Goal: Contribute content: Add original content to the website for others to see

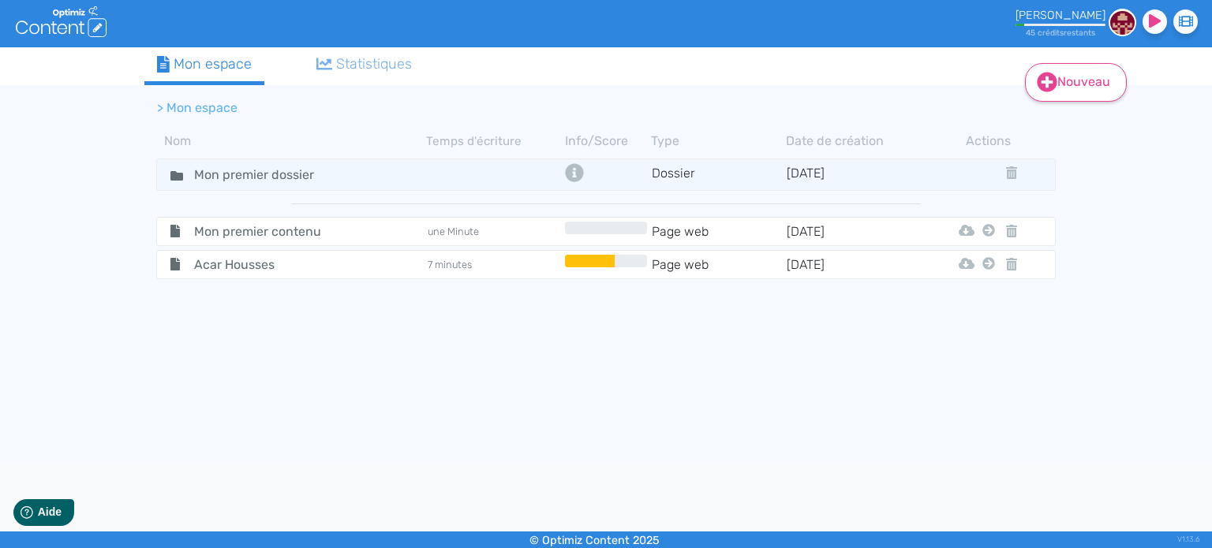
click at [1095, 85] on link "Nouveau" at bounding box center [1076, 82] width 102 height 39
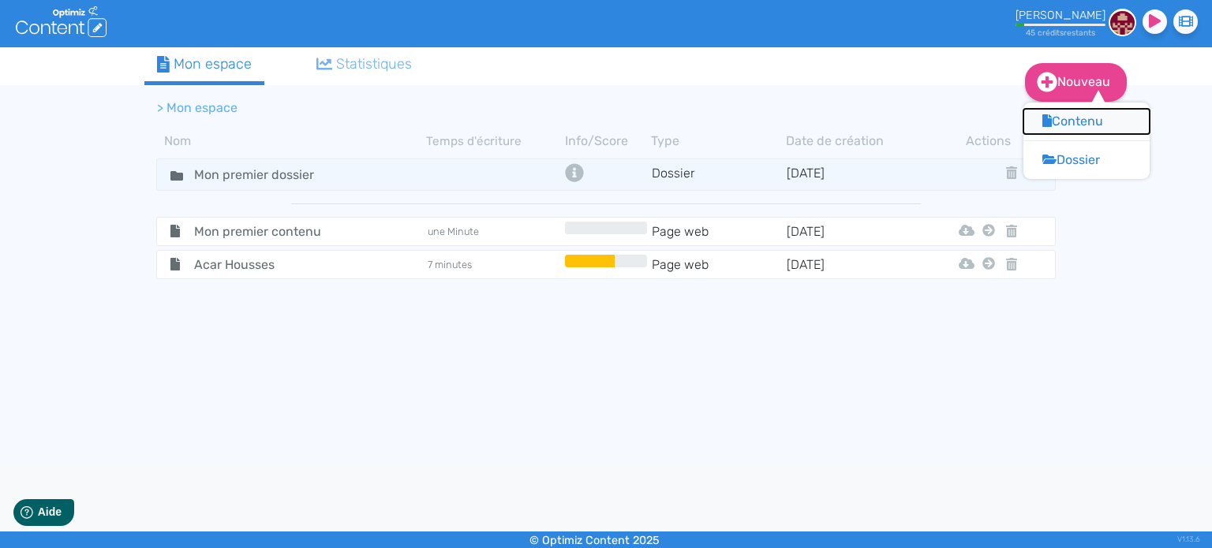
click at [1083, 122] on button "Contenu" at bounding box center [1086, 121] width 126 height 25
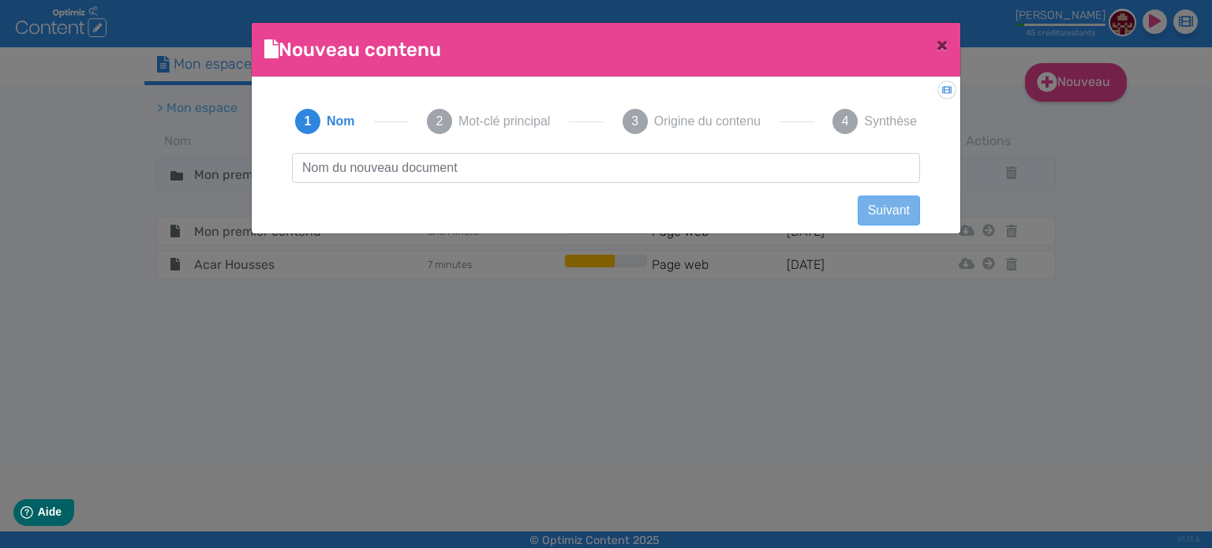
click at [439, 176] on input "text" at bounding box center [606, 168] width 628 height 30
type input "Bed Secure"
click at [874, 204] on button "Suivant" at bounding box center [889, 211] width 62 height 30
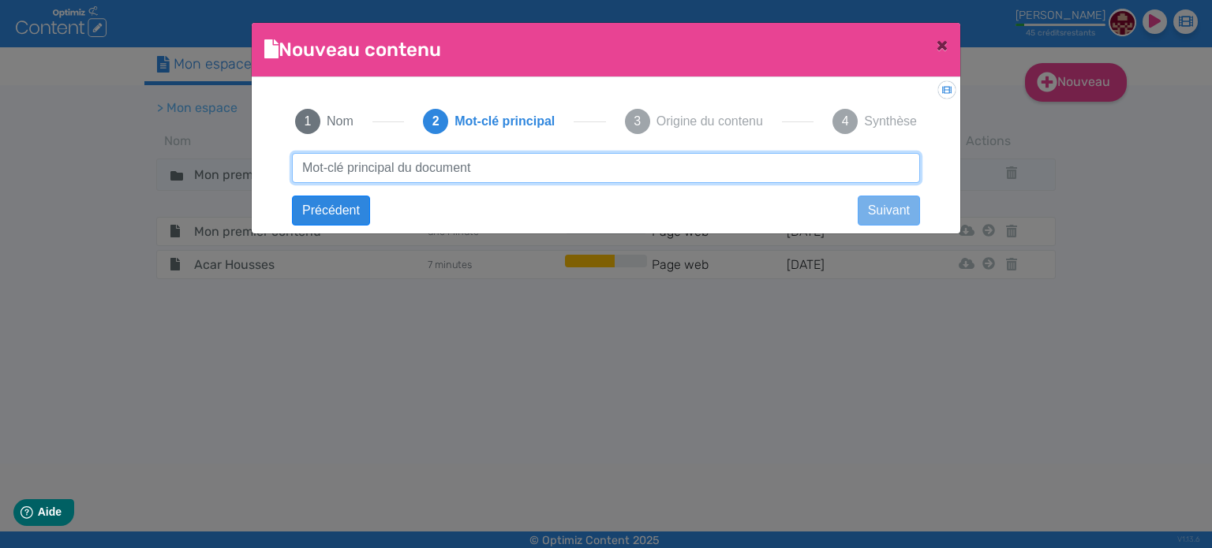
click at [514, 177] on input "text" at bounding box center [606, 168] width 628 height 30
paste input "housse anti punaise de lit"
click at [372, 165] on input "housse anti punaise de lit" at bounding box center [606, 168] width 628 height 30
type input "housse anti-punaise de lit"
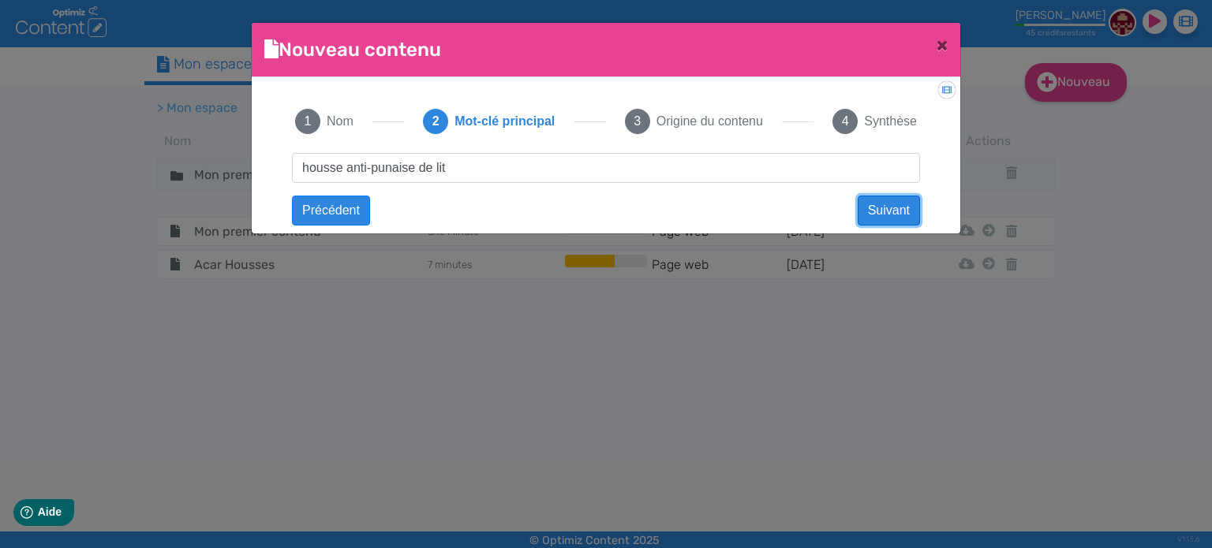
click at [885, 205] on button "Suivant" at bounding box center [889, 211] width 62 height 30
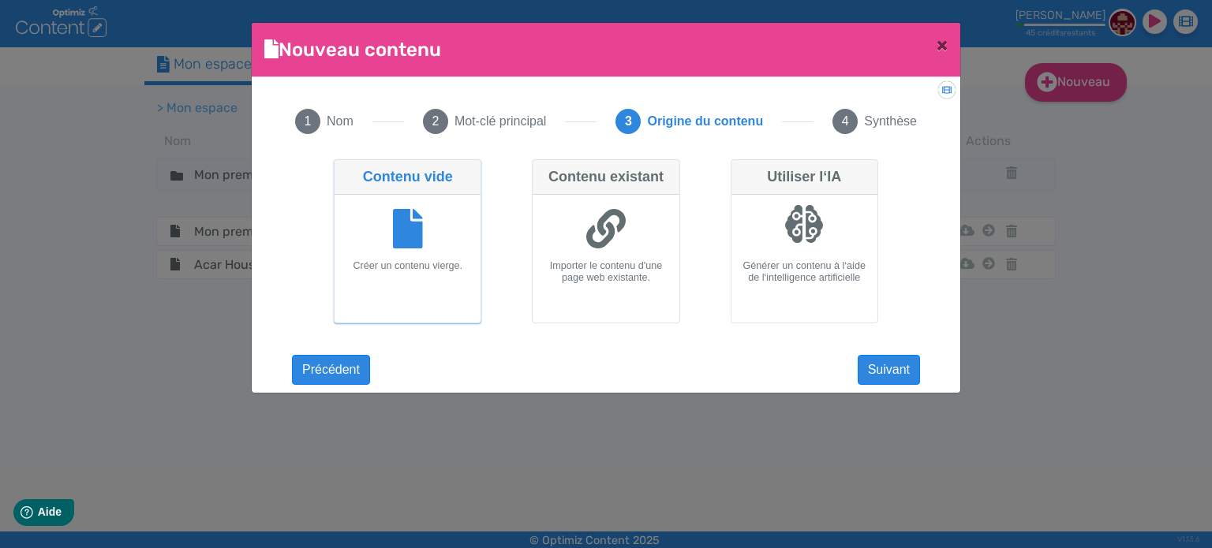
click at [611, 239] on icon at bounding box center [605, 228] width 39 height 39
click at [542, 170] on input "Contenu existant Importer le contenu d'une page web existante." at bounding box center [537, 164] width 10 height 10
radio input "true"
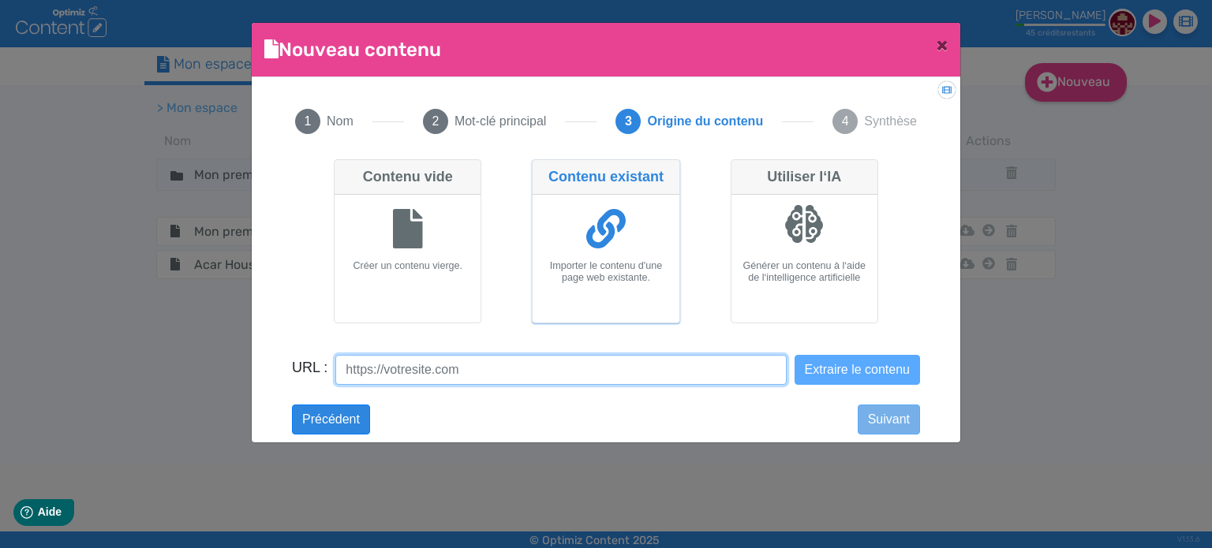
click at [443, 363] on input "URL :" at bounding box center [560, 370] width 451 height 30
paste input "[URL][DOMAIN_NAME]"
drag, startPoint x: 670, startPoint y: 365, endPoint x: 505, endPoint y: 359, distance: 165.0
click at [505, 359] on input "[URL][DOMAIN_NAME]" at bounding box center [560, 370] width 451 height 30
type input "[URL][DOMAIN_NAME]"
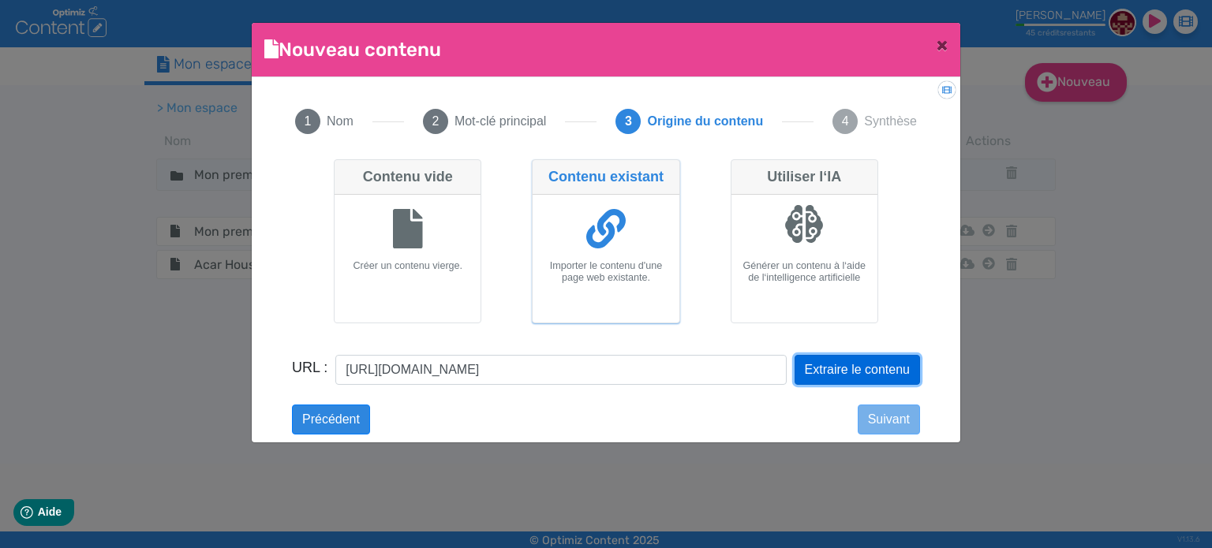
click at [852, 369] on button "Extraire le contenu" at bounding box center [857, 370] width 125 height 30
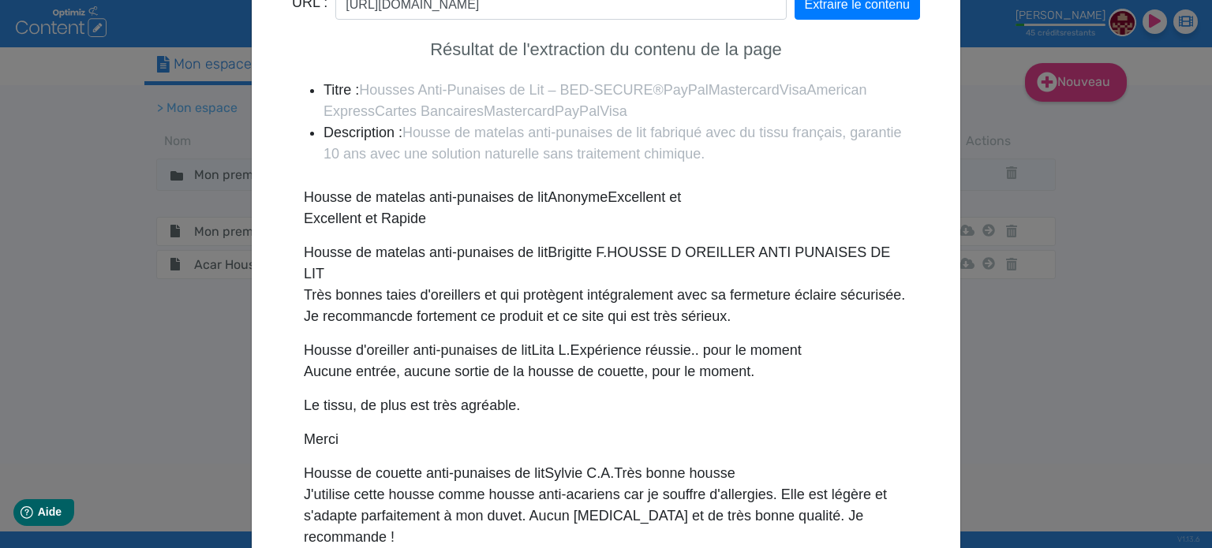
scroll to position [465, 0]
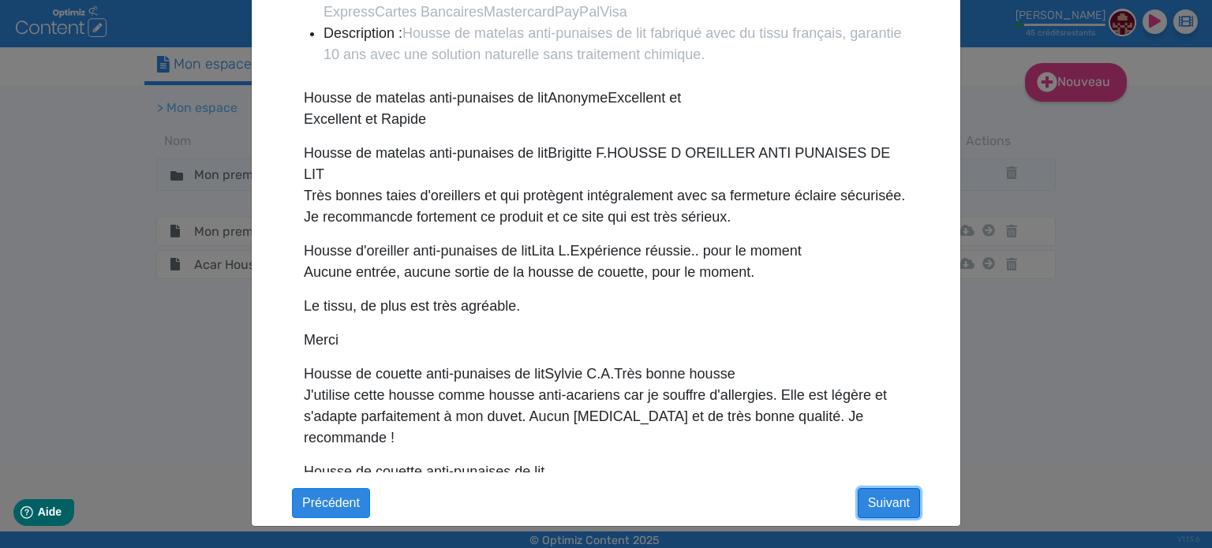
click at [883, 499] on button "Suivant" at bounding box center [889, 503] width 62 height 30
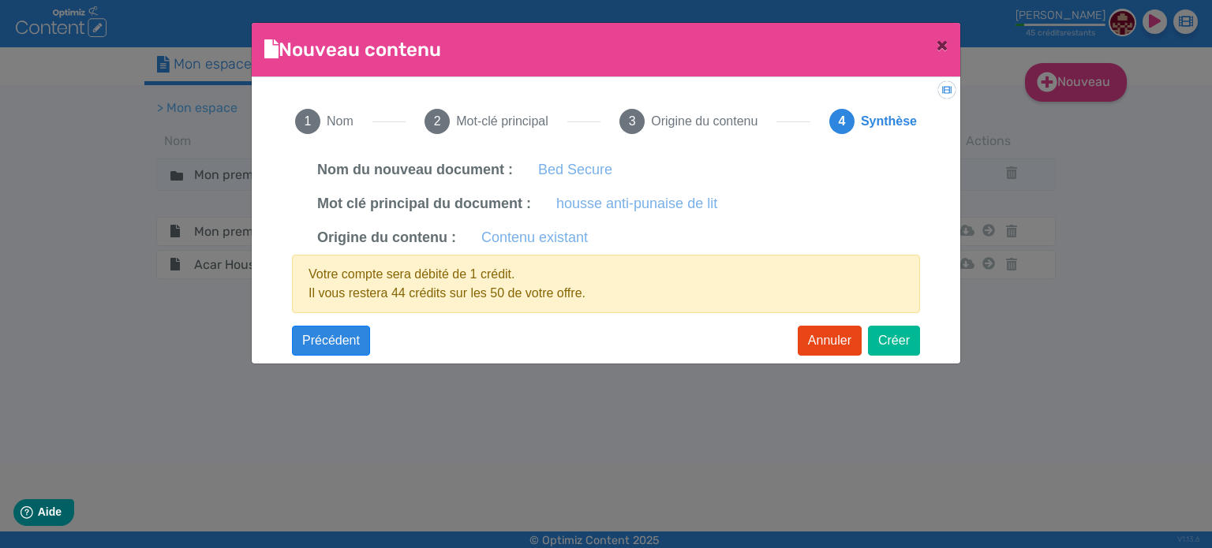
scroll to position [0, 0]
click at [906, 338] on button "Créer" at bounding box center [894, 341] width 52 height 30
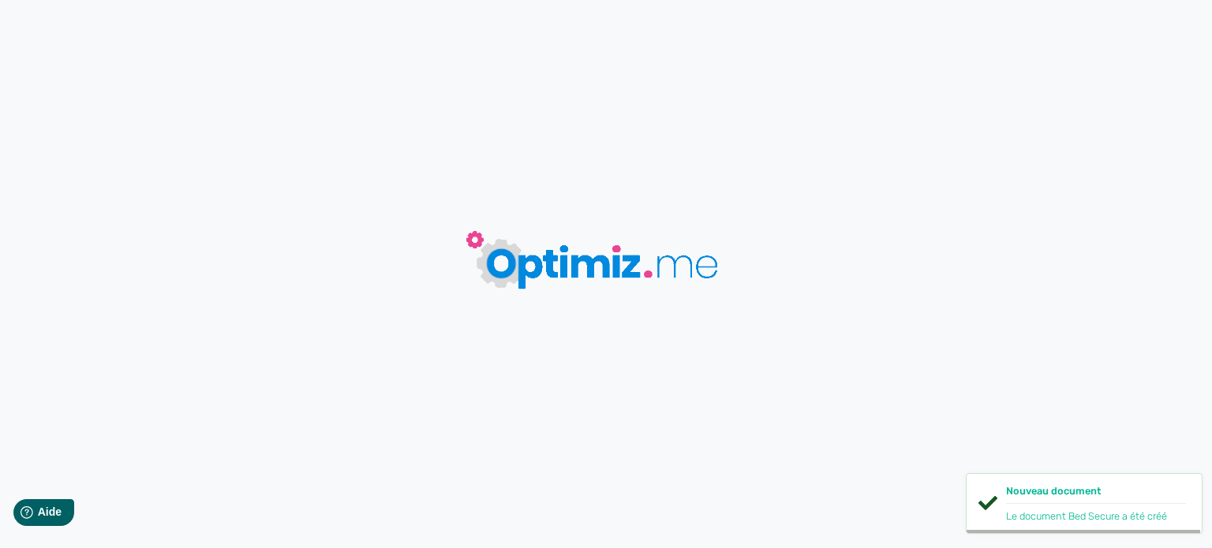
type input "Bed Secure"
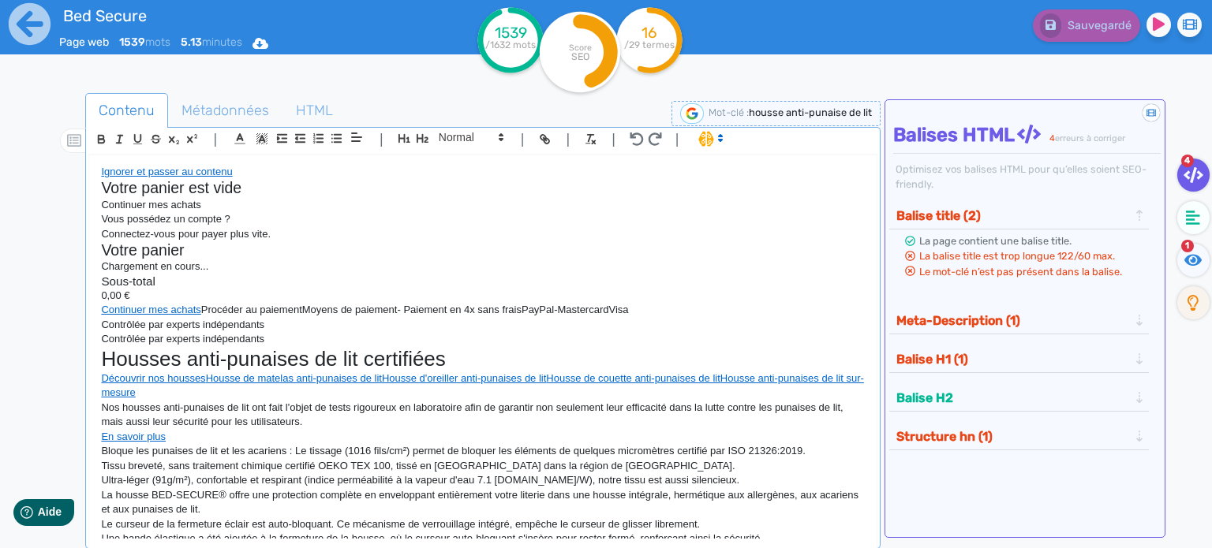
click at [659, 47] on tspan "/29 termes" at bounding box center [649, 44] width 50 height 11
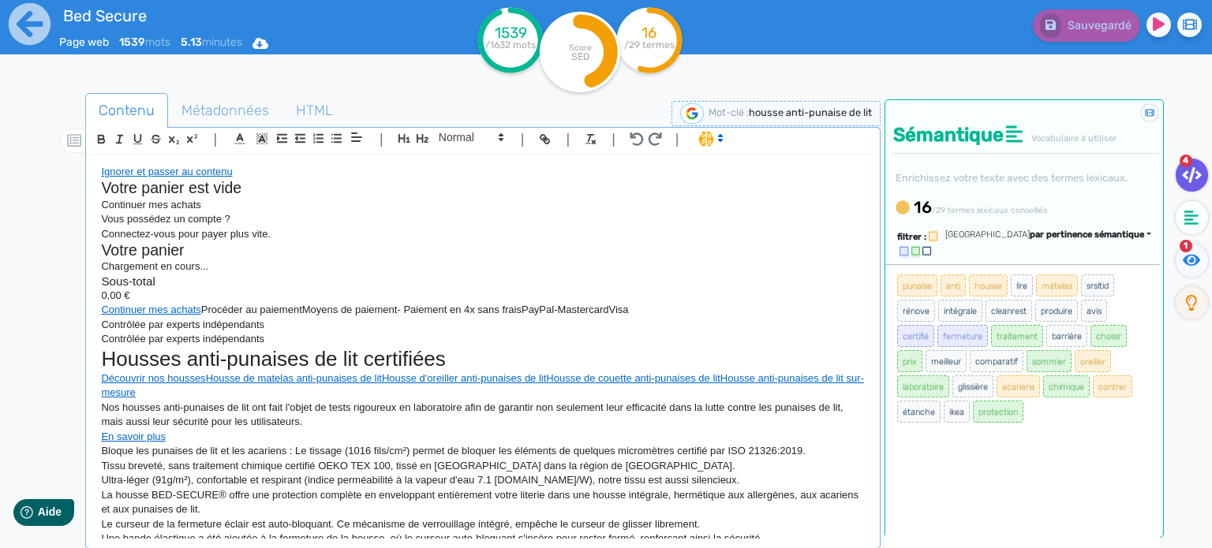
drag, startPoint x: 1120, startPoint y: 451, endPoint x: 890, endPoint y: 264, distance: 296.2
click at [890, 264] on div "punaise anti housse lire [PERSON_NAME] rénove intégrale cleanrest produire avis…" at bounding box center [1022, 412] width 275 height 296
copy ul "punaise anti housse lire [PERSON_NAME] rénove intégrale cleanrest produire avis…"
